Goal: Task Accomplishment & Management: Manage account settings

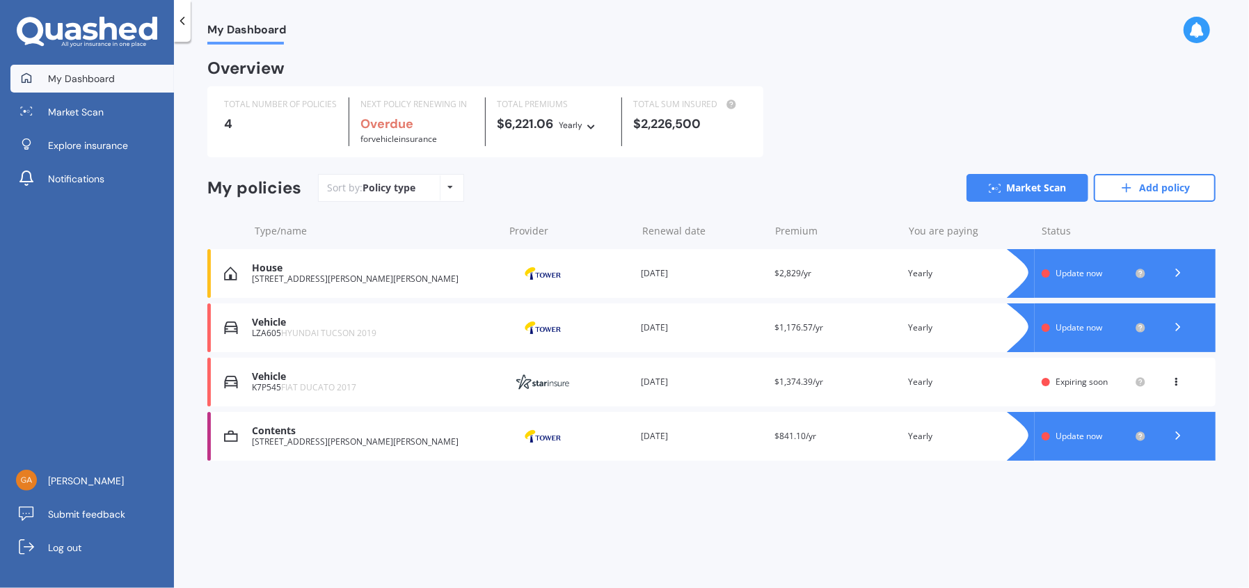
click at [1079, 273] on span "Update now" at bounding box center [1078, 273] width 47 height 12
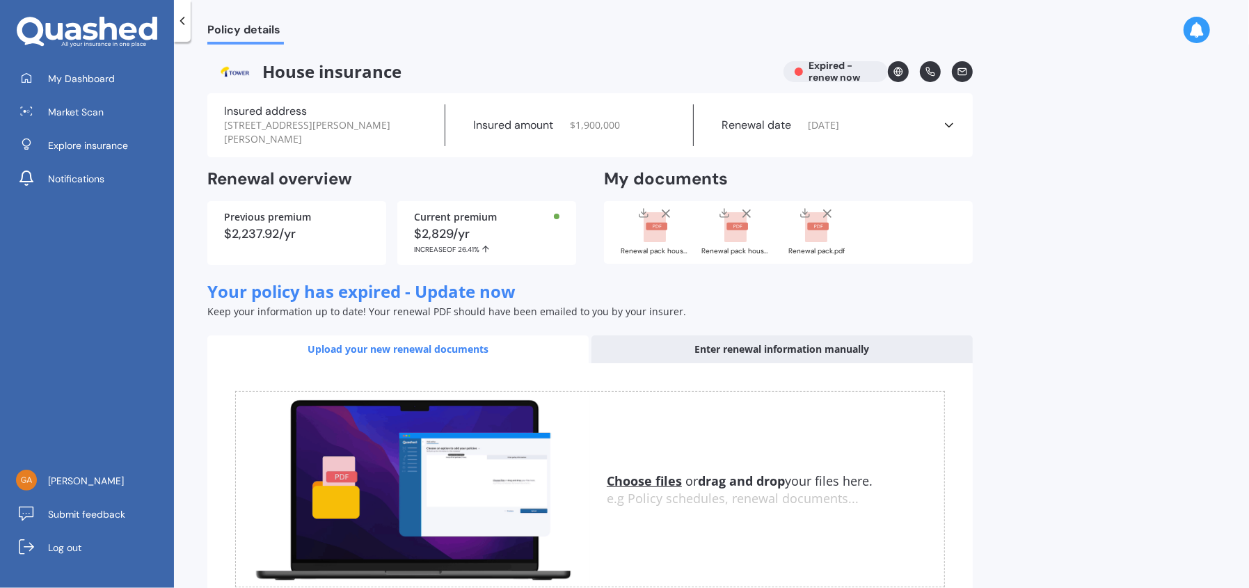
click at [664, 214] on icon at bounding box center [666, 214] width 14 height 14
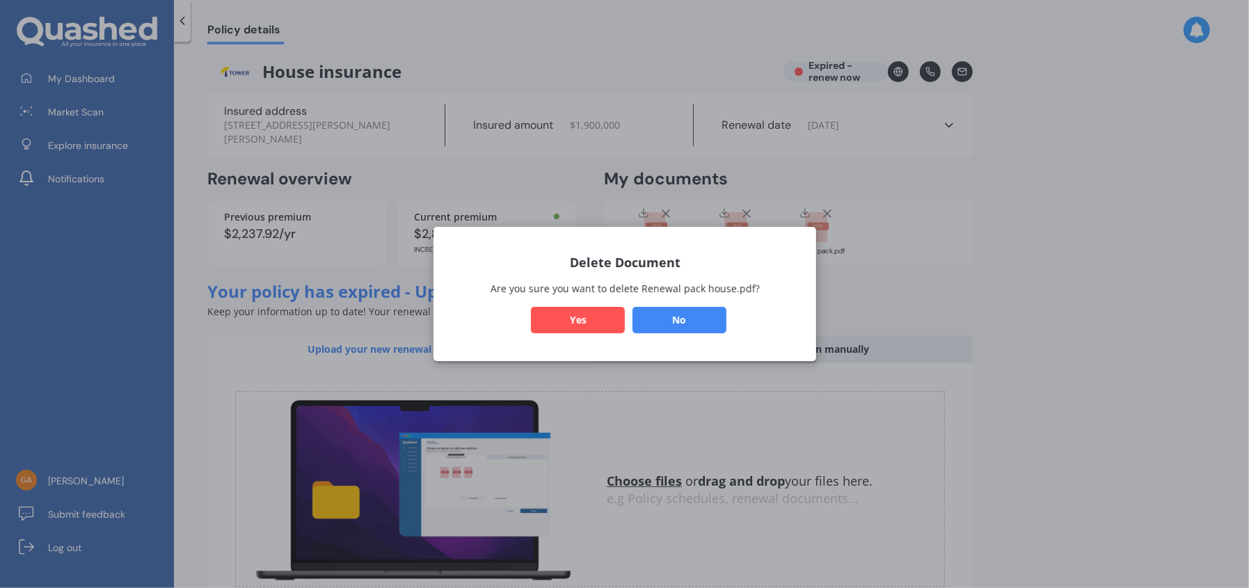
click at [593, 317] on button "Yes" at bounding box center [578, 320] width 94 height 26
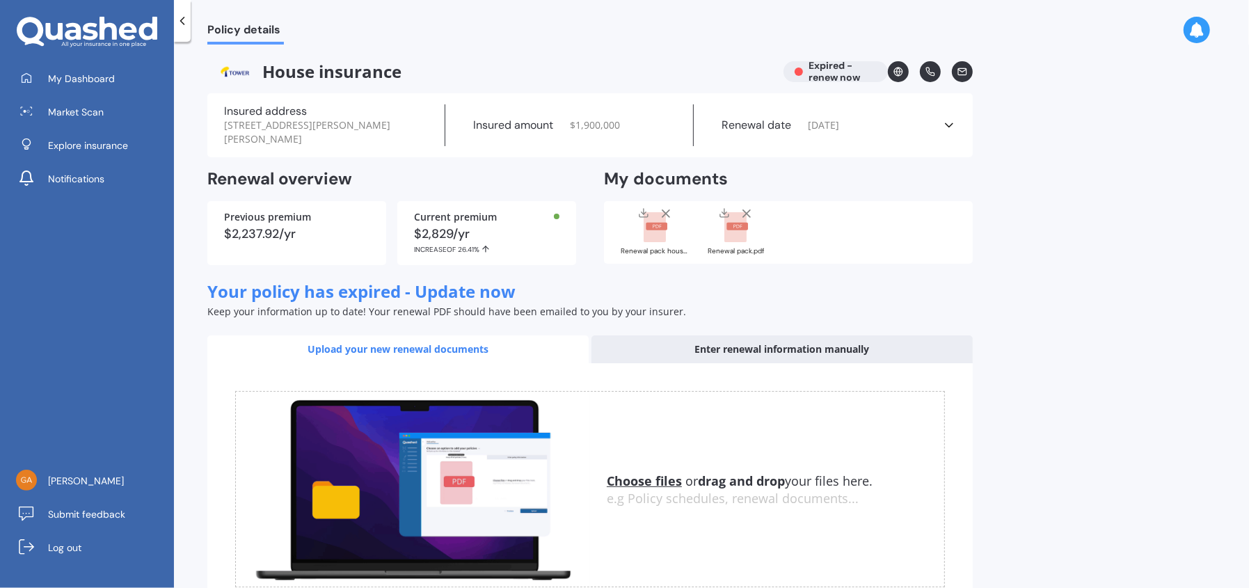
click at [664, 214] on icon at bounding box center [666, 214] width 14 height 14
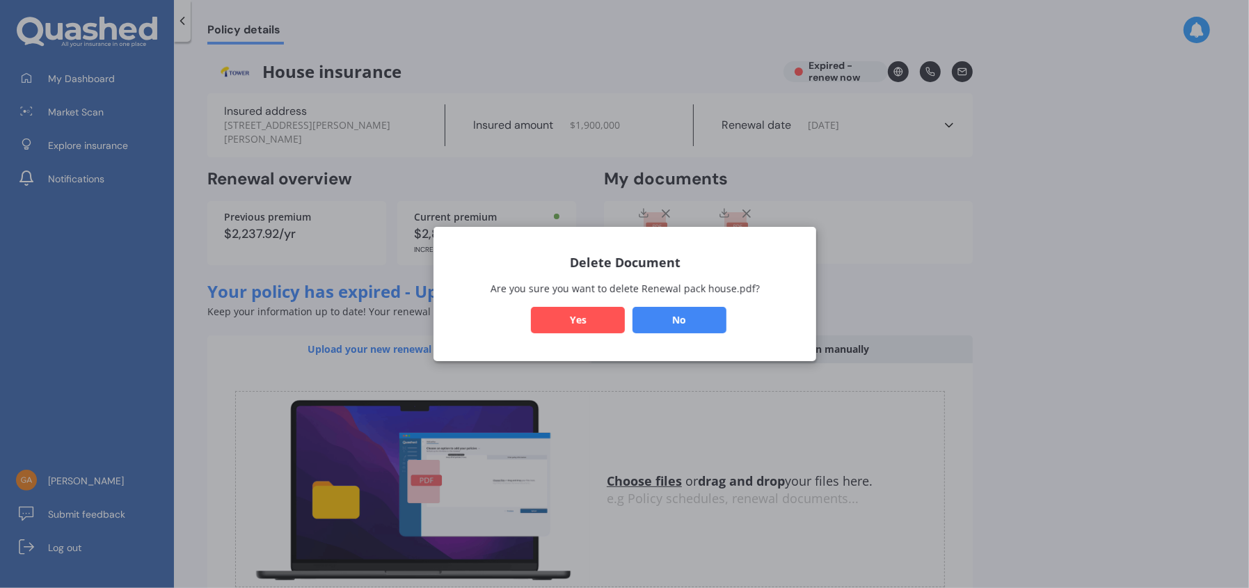
click at [586, 317] on button "Yes" at bounding box center [578, 320] width 94 height 26
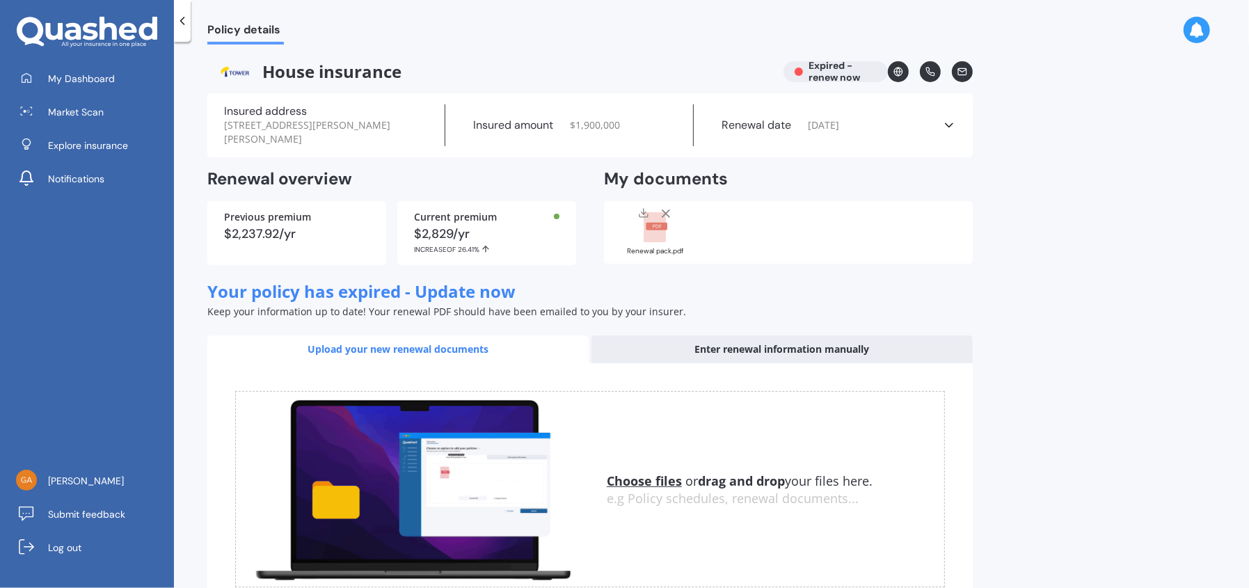
click at [663, 212] on icon at bounding box center [666, 214] width 14 height 14
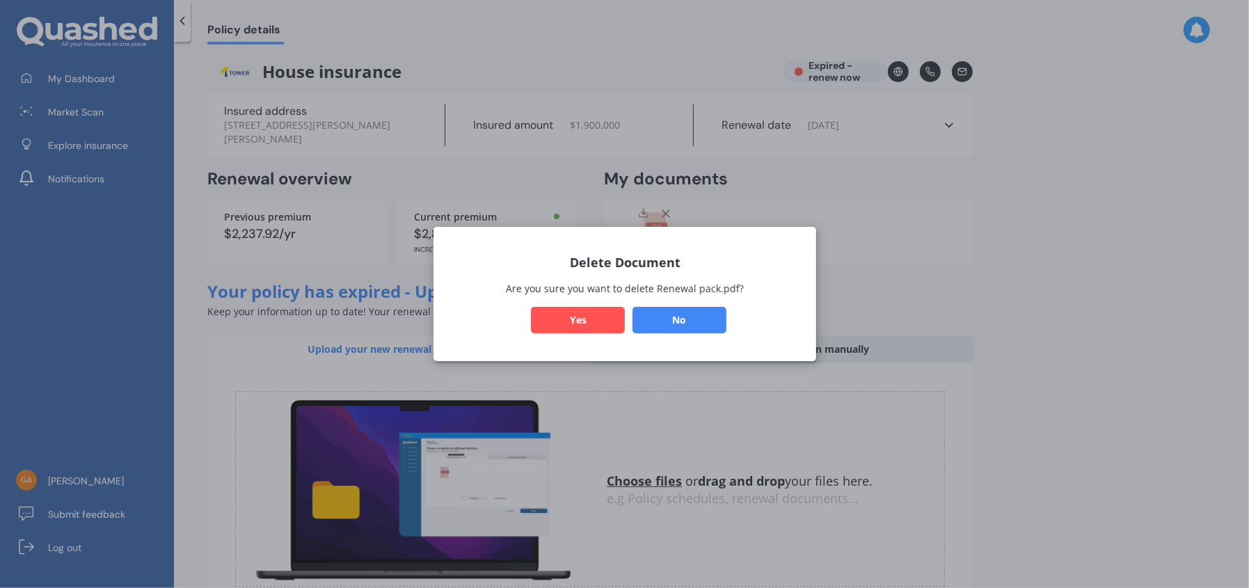
click at [595, 321] on button "Yes" at bounding box center [578, 320] width 94 height 26
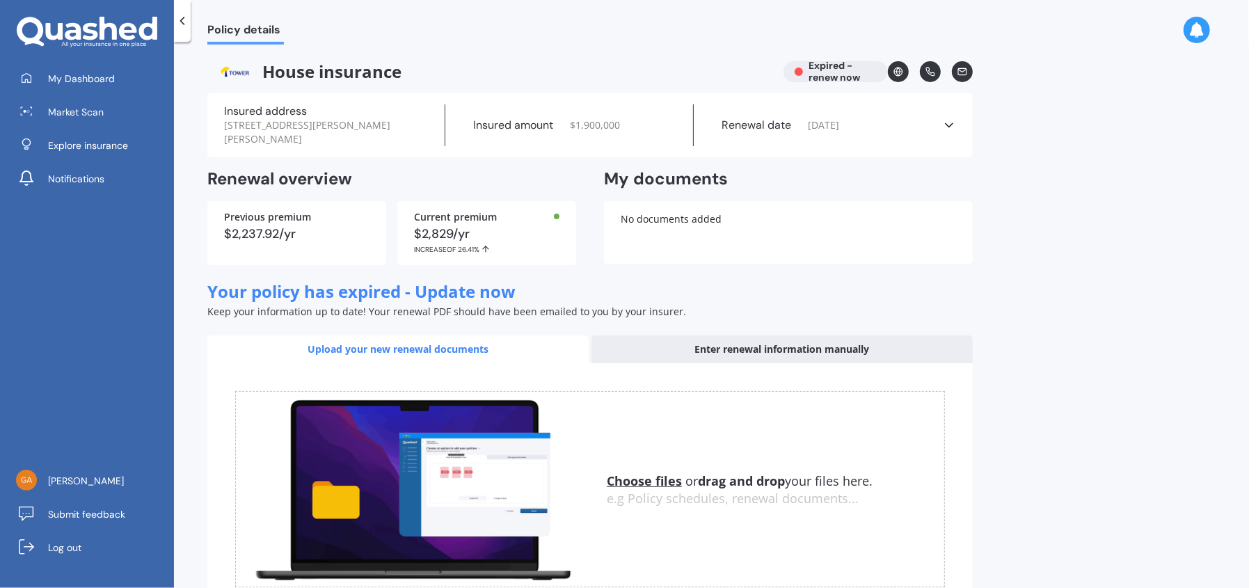
click at [831, 68] on div "House insurance Expired - renew now" at bounding box center [589, 71] width 765 height 21
click at [578, 124] on span "$ 1,900,000" at bounding box center [595, 125] width 50 height 14
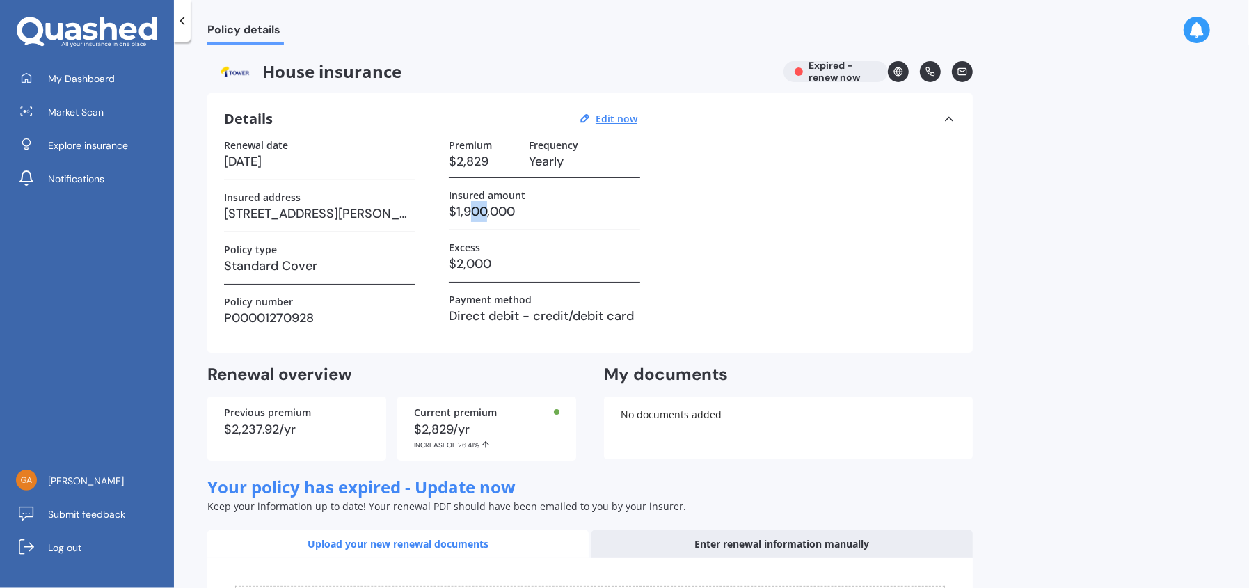
drag, startPoint x: 472, startPoint y: 210, endPoint x: 485, endPoint y: 206, distance: 13.2
click at [485, 206] on h3 "$1,900,000" at bounding box center [544, 211] width 191 height 21
click at [615, 114] on u "Edit now" at bounding box center [616, 118] width 42 height 13
select select "21"
select select "10"
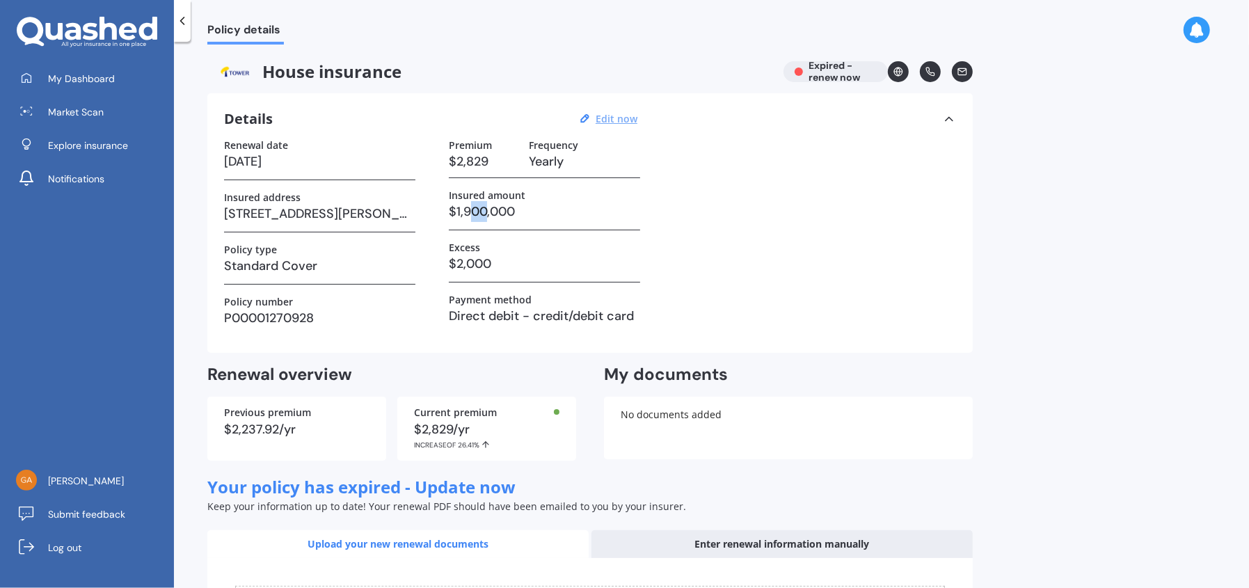
select select "2024"
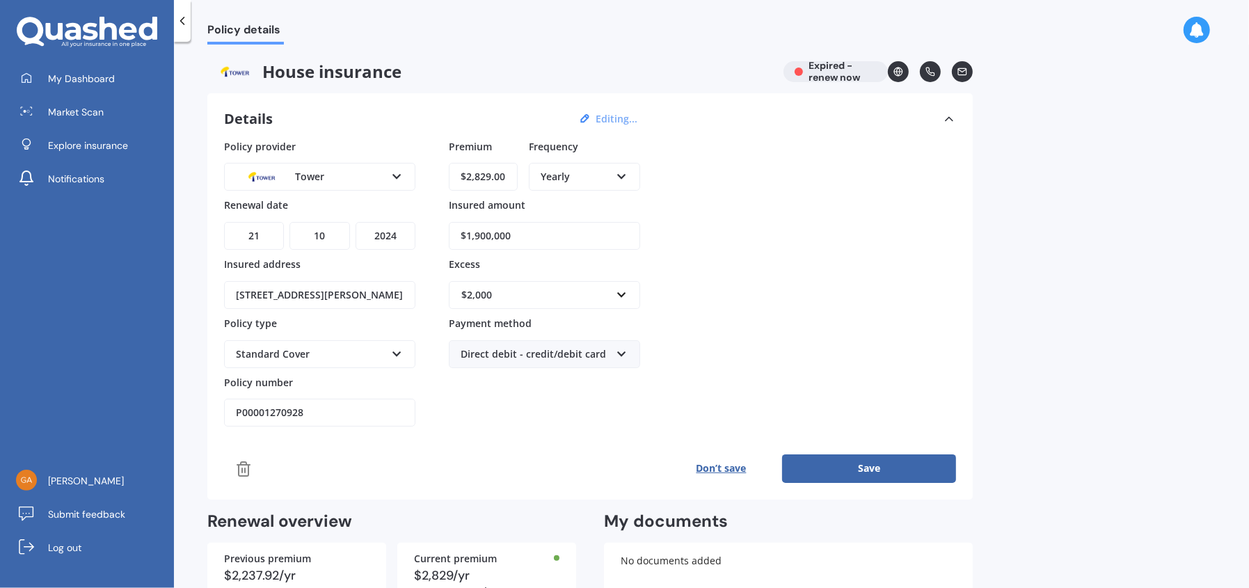
drag, startPoint x: 477, startPoint y: 236, endPoint x: 541, endPoint y: 236, distance: 63.3
click at [541, 236] on input "$1,900,000" at bounding box center [544, 236] width 191 height 28
type input "$1,944,900"
click at [864, 465] on button "Save" at bounding box center [869, 468] width 174 height 28
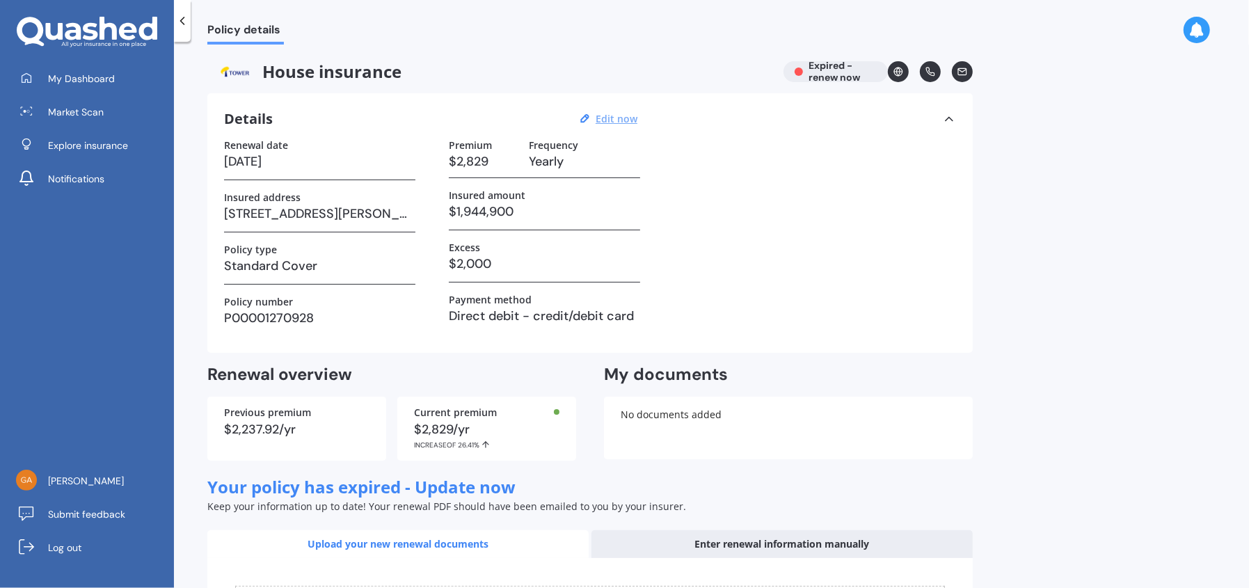
click at [1123, 326] on div "Policy details House insurance Expired - renew now Details Edit now Renewal dat…" at bounding box center [711, 318] width 1075 height 546
drag, startPoint x: 1124, startPoint y: 330, endPoint x: 1113, endPoint y: 307, distance: 24.9
click at [1113, 307] on div "Policy details House insurance Expired - renew now Details Edit now Renewal dat…" at bounding box center [711, 318] width 1075 height 546
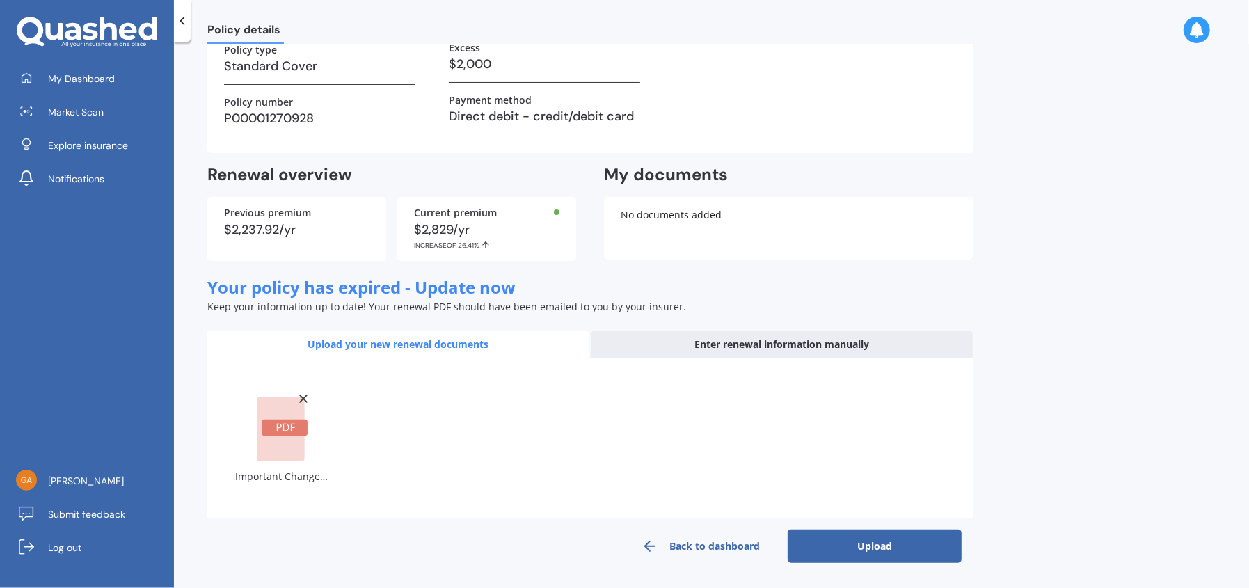
scroll to position [199, 0]
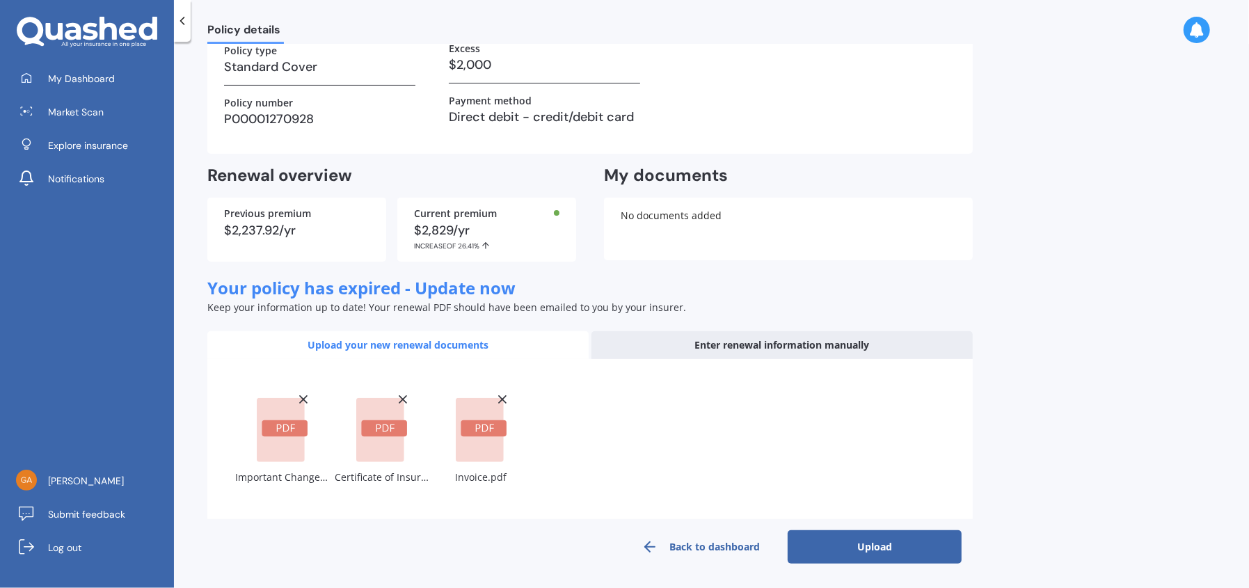
click at [448, 236] on div "$2,829/yr INCREASE OF 26.41%" at bounding box center [486, 237] width 145 height 26
click at [1084, 81] on div "Policy details House insurance Expired - renew now Details Edit now Renewal dat…" at bounding box center [711, 318] width 1075 height 546
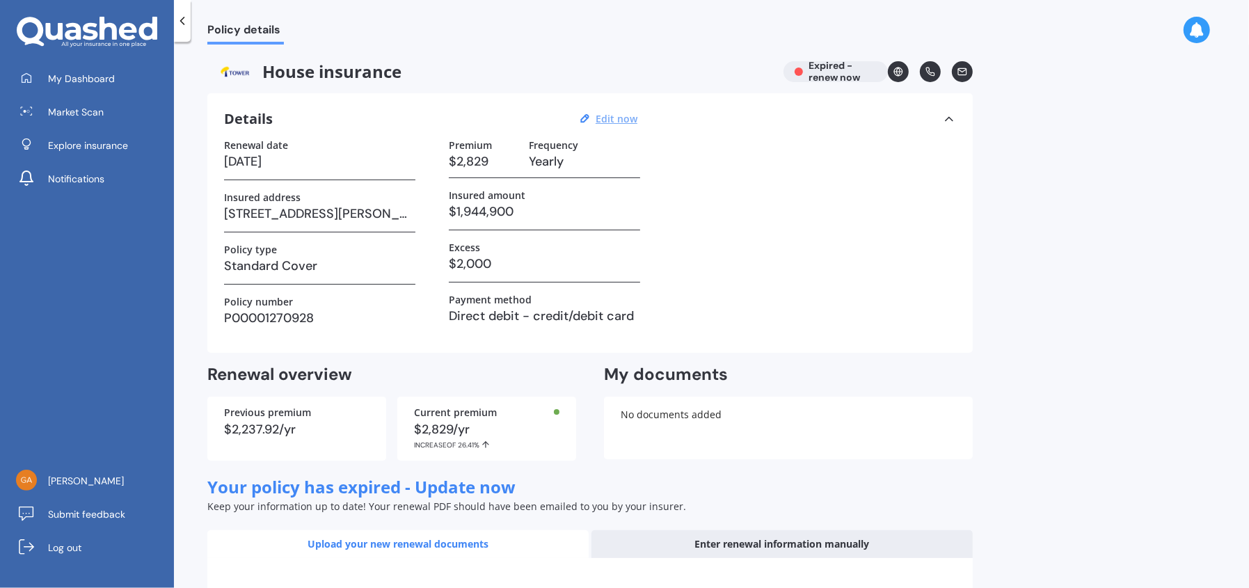
scroll to position [0, 0]
click at [617, 119] on u "Edit now" at bounding box center [616, 118] width 42 height 13
select select "21"
select select "10"
select select "2024"
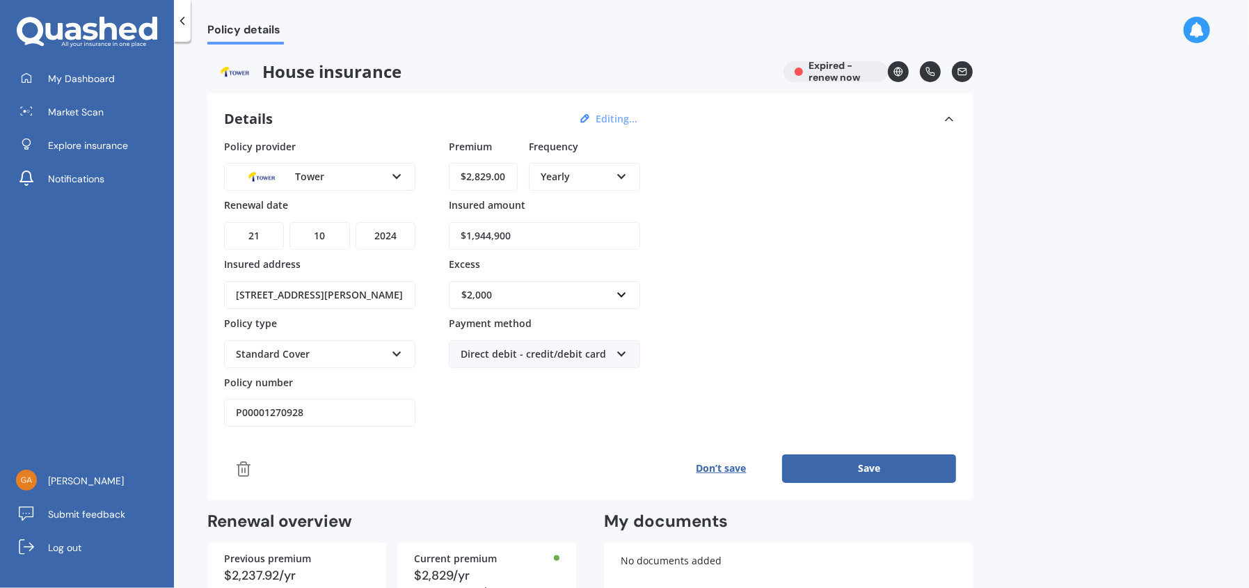
click at [511, 175] on input "$2,829.00" at bounding box center [483, 177] width 69 height 28
type input "$2,994.25"
click at [851, 460] on button "Save" at bounding box center [869, 468] width 174 height 28
